Goal: Unclear

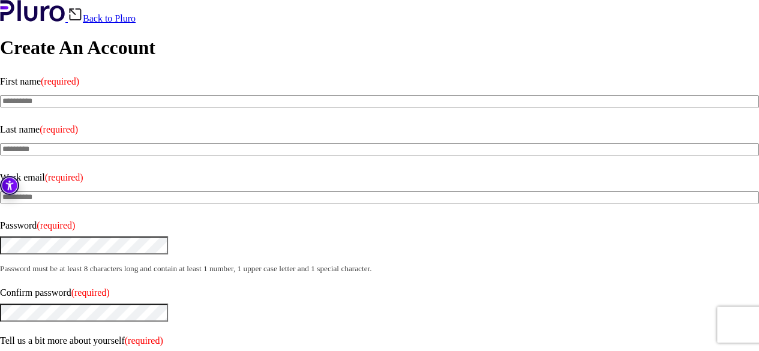
drag, startPoint x: 685, startPoint y: 290, endPoint x: 704, endPoint y: 265, distance: 31.7
